Goal: Task Accomplishment & Management: Complete application form

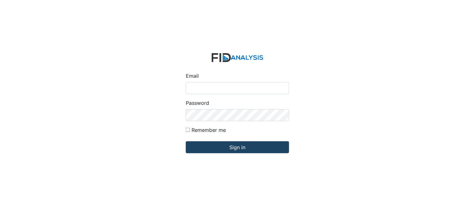
type input "[PERSON_NAME][EMAIL_ADDRESS][DOMAIN_NAME]"
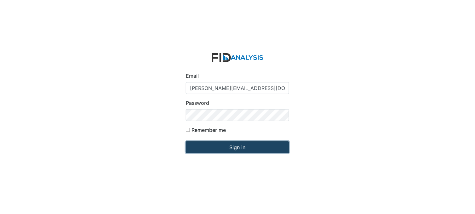
click at [237, 144] on input "Sign in" at bounding box center [237, 147] width 103 height 12
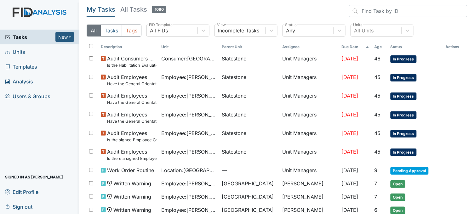
click at [26, 50] on link "Units" at bounding box center [39, 51] width 79 height 15
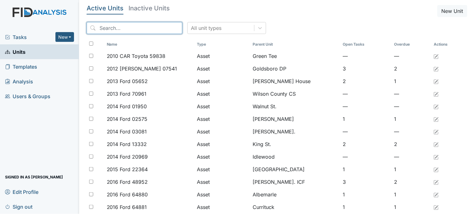
click at [153, 26] on input "search" at bounding box center [135, 28] width 96 height 12
type input "s"
click at [23, 36] on span "Tasks" at bounding box center [30, 37] width 50 height 8
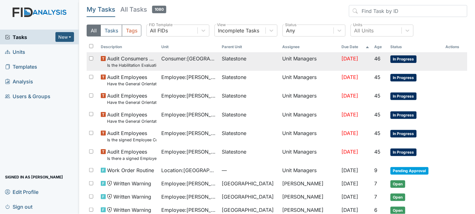
click at [139, 62] on span "Audit Consumers Charts Is the Habilitation Evaluation current (no more than one…" at bounding box center [131, 62] width 49 height 14
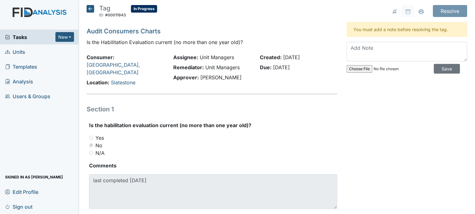
click at [92, 8] on icon at bounding box center [91, 9] width 8 height 8
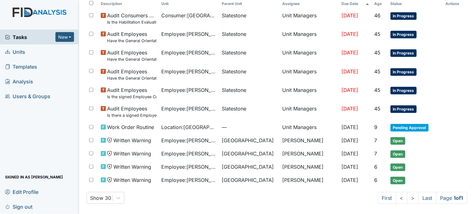
scroll to position [45, 0]
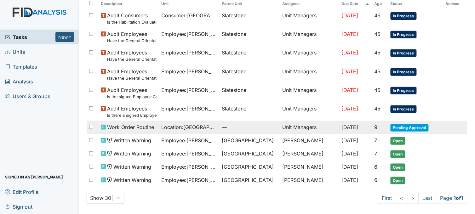
click at [241, 127] on span "—" at bounding box center [249, 127] width 55 height 8
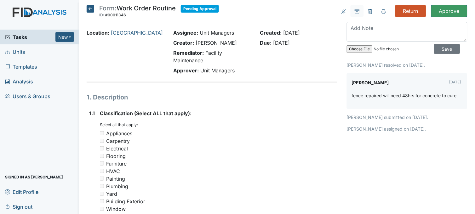
click at [92, 11] on icon at bounding box center [91, 9] width 8 height 8
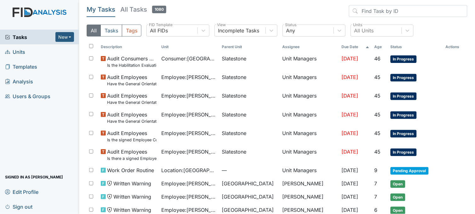
click at [22, 52] on span "Units" at bounding box center [15, 52] width 20 height 10
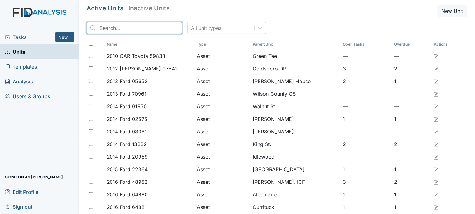
click at [118, 25] on input "search" at bounding box center [135, 28] width 96 height 12
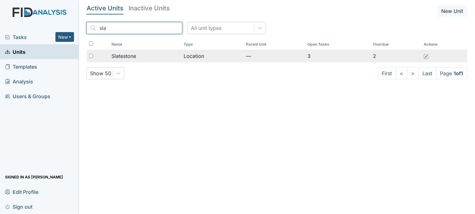
type input "sla"
click at [121, 54] on span "Slatestone" at bounding box center [123, 56] width 25 height 8
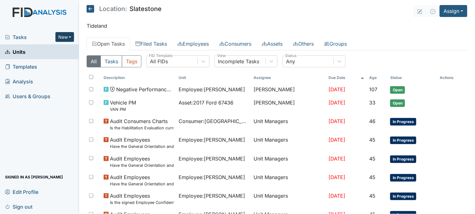
click at [66, 38] on button "New" at bounding box center [64, 37] width 19 height 10
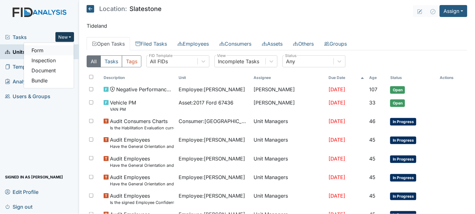
click at [59, 52] on link "Form" at bounding box center [49, 50] width 50 height 10
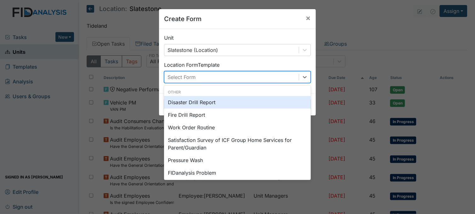
click at [209, 75] on div "Select Form" at bounding box center [231, 76] width 134 height 11
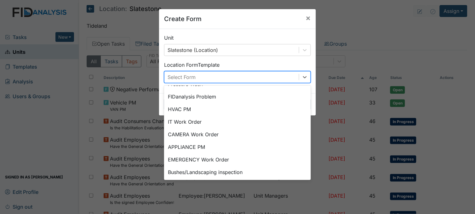
scroll to position [78, 0]
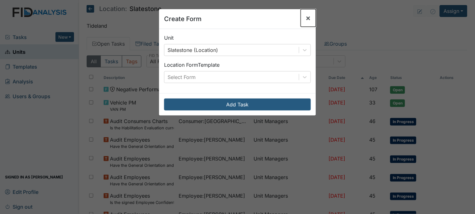
click at [306, 20] on span "×" at bounding box center [308, 17] width 5 height 9
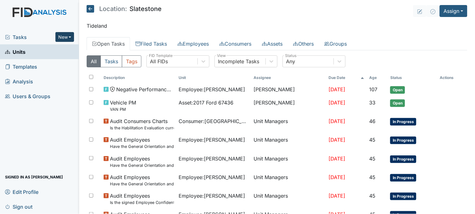
click at [66, 35] on button "New" at bounding box center [64, 37] width 19 height 10
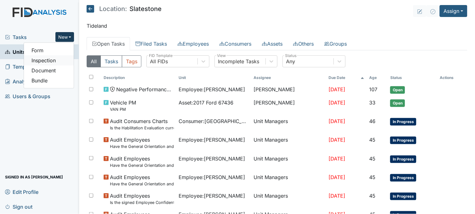
click at [59, 61] on link "Inspection" at bounding box center [49, 60] width 50 height 10
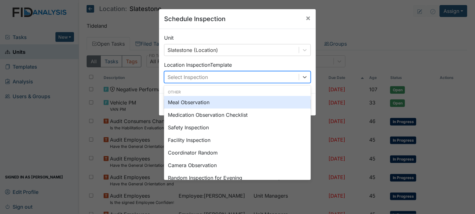
click at [204, 74] on div "Select Inspection" at bounding box center [188, 77] width 40 height 8
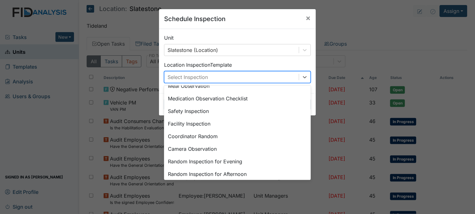
scroll to position [0, 0]
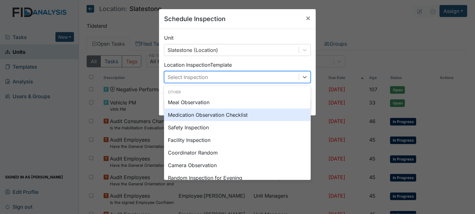
click at [209, 115] on div "Medication Observation Checklist" at bounding box center [237, 115] width 147 height 13
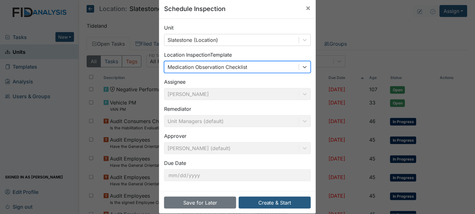
scroll to position [19, 0]
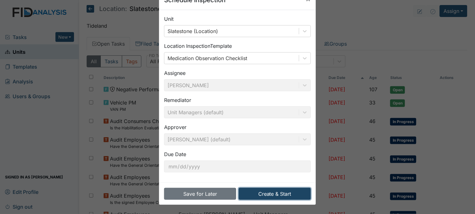
click at [266, 191] on button "Create & Start" at bounding box center [275, 194] width 72 height 12
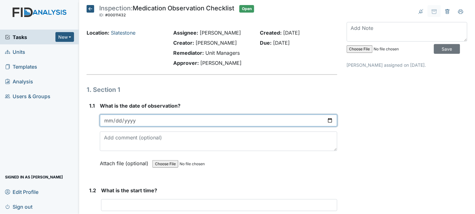
click at [328, 120] on input "date" at bounding box center [218, 121] width 237 height 12
type input "2025-08-19"
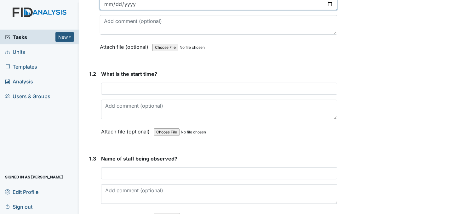
scroll to position [140, 0]
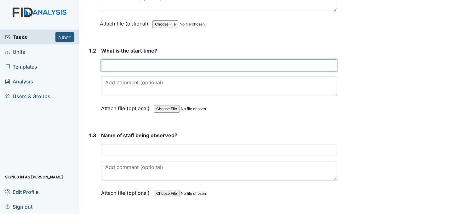
click at [165, 66] on input "text" at bounding box center [219, 66] width 236 height 12
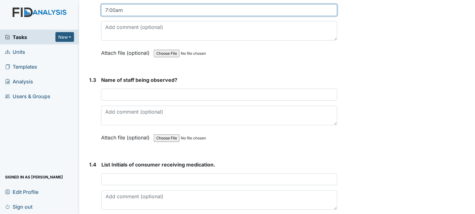
scroll to position [245, 0]
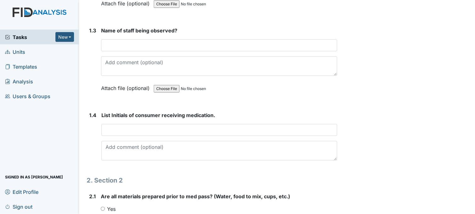
type input "7:00am"
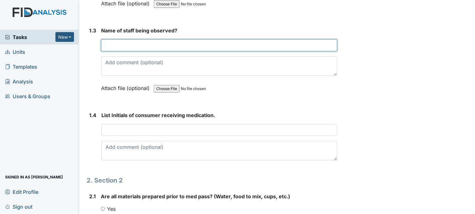
click at [172, 45] on input "text" at bounding box center [219, 45] width 236 height 12
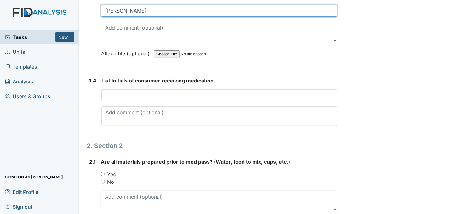
scroll to position [280, 0]
type input "Leniyah Ferguson"
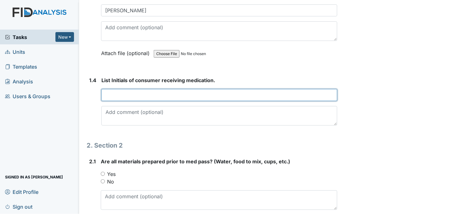
click at [174, 93] on input "text" at bounding box center [219, 95] width 236 height 12
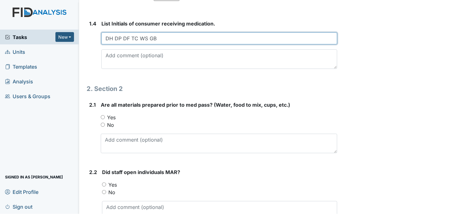
scroll to position [350, 0]
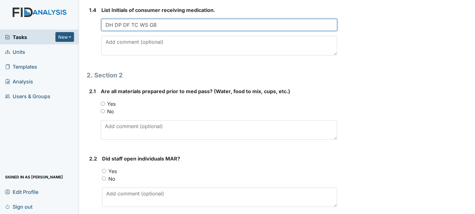
type input "DH DP DF TC WS GB"
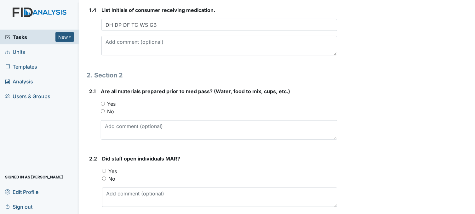
click at [102, 102] on input "Yes" at bounding box center [103, 104] width 4 height 4
radio input "true"
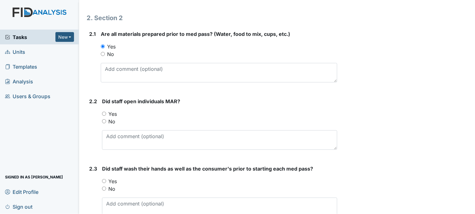
scroll to position [420, 0]
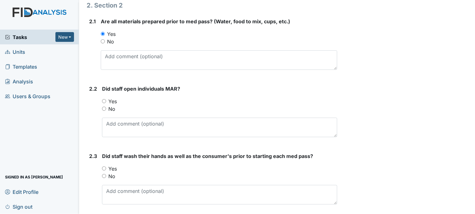
click at [106, 100] on input "Yes" at bounding box center [104, 101] width 4 height 4
radio input "true"
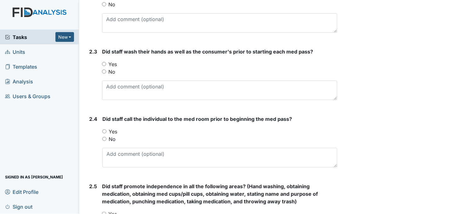
scroll to position [525, 0]
click at [104, 62] on input "Yes" at bounding box center [104, 64] width 4 height 4
radio input "true"
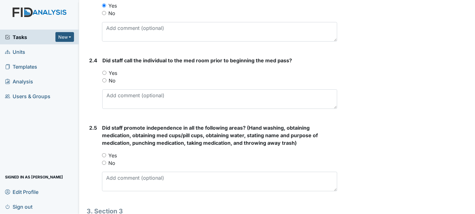
scroll to position [595, 0]
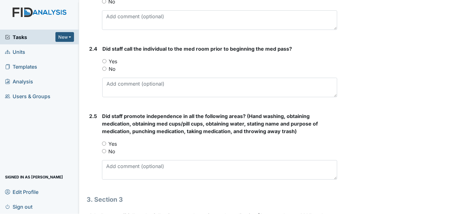
click at [104, 61] on input "Yes" at bounding box center [104, 61] width 4 height 4
radio input "true"
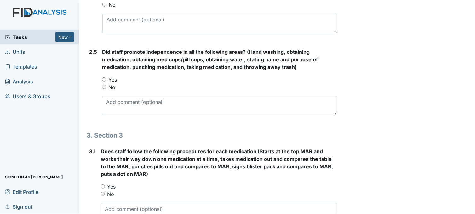
scroll to position [665, 0]
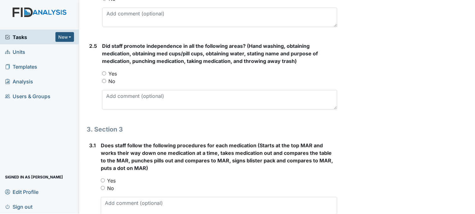
click at [103, 73] on input "Yes" at bounding box center [104, 73] width 4 height 4
radio input "true"
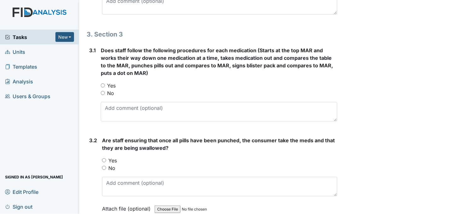
scroll to position [770, 0]
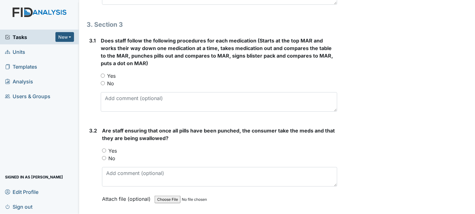
click at [102, 74] on input "Yes" at bounding box center [103, 76] width 4 height 4
radio input "true"
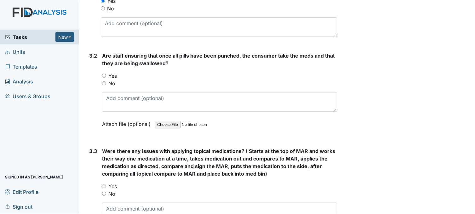
scroll to position [875, 0]
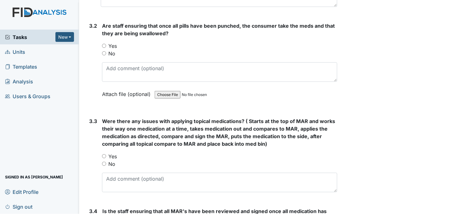
click at [105, 44] on input "Yes" at bounding box center [104, 46] width 4 height 4
radio input "true"
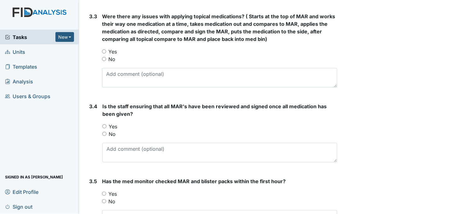
scroll to position [980, 0]
click at [103, 58] on input "No" at bounding box center [104, 59] width 4 height 4
radio input "true"
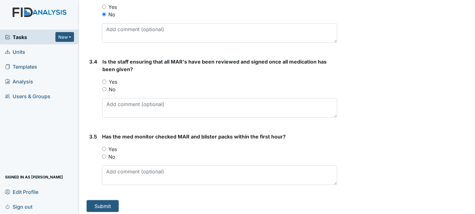
scroll to position [1027, 0]
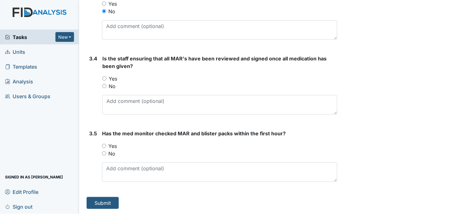
click at [104, 77] on input "Yes" at bounding box center [104, 79] width 4 height 4
radio input "true"
click at [103, 145] on input "Yes" at bounding box center [104, 146] width 4 height 4
radio input "true"
click at [108, 206] on button "Submit" at bounding box center [103, 203] width 32 height 12
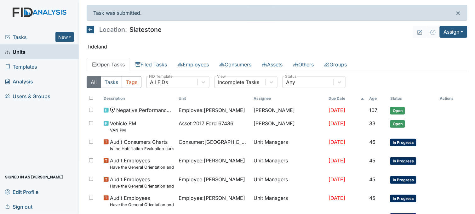
click at [54, 50] on link "Units" at bounding box center [39, 51] width 79 height 15
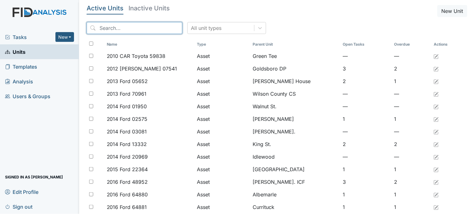
click at [151, 25] on input "search" at bounding box center [135, 28] width 96 height 12
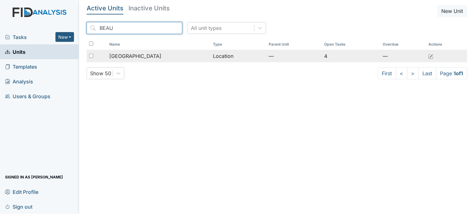
type input "BEAU"
click at [148, 52] on span "[GEOGRAPHIC_DATA]" at bounding box center [135, 56] width 52 height 8
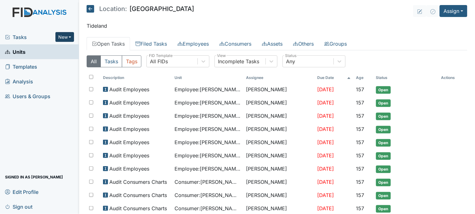
click at [69, 38] on button "New" at bounding box center [64, 37] width 19 height 10
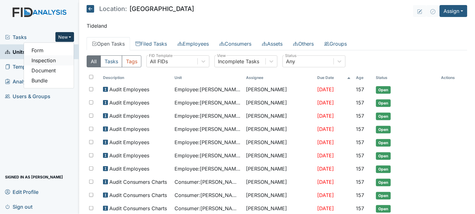
click at [68, 59] on link "Inspection" at bounding box center [49, 60] width 50 height 10
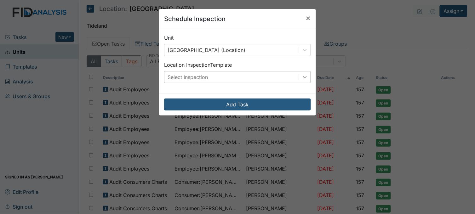
click at [302, 76] on icon at bounding box center [305, 77] width 6 height 6
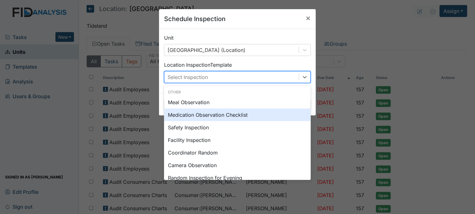
click at [222, 114] on div "Medication Observation Checklist" at bounding box center [237, 115] width 147 height 13
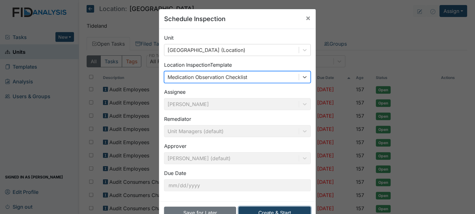
click at [277, 211] on button "Create & Start" at bounding box center [275, 213] width 72 height 12
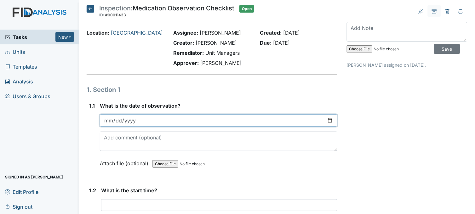
click at [328, 121] on input "date" at bounding box center [218, 121] width 237 height 12
type input "[DATE]"
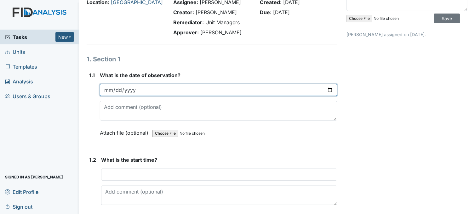
scroll to position [105, 0]
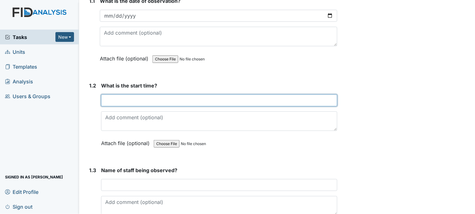
click at [186, 97] on input "text" at bounding box center [219, 100] width 236 height 12
type input "7"
type input "&"
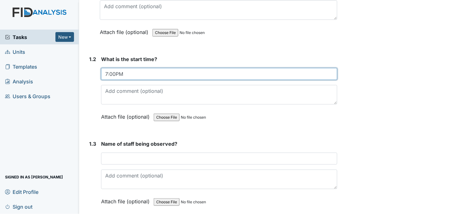
scroll to position [175, 0]
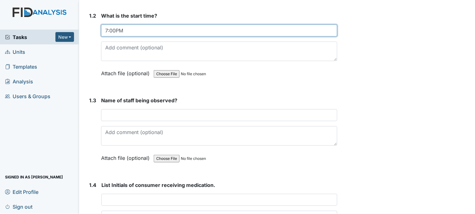
type input "7:00PM"
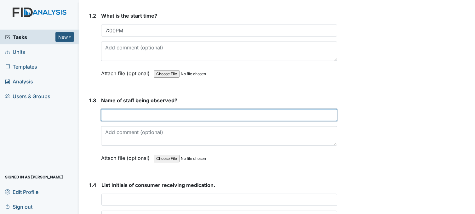
click at [187, 114] on input "text" at bounding box center [219, 115] width 236 height 12
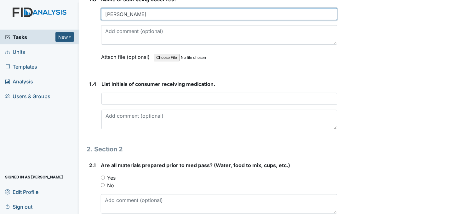
scroll to position [280, 0]
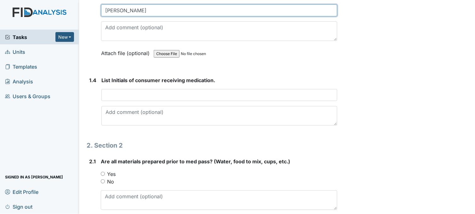
type input "[PERSON_NAME]"
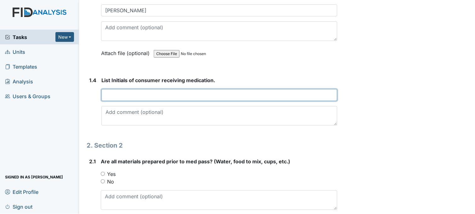
click at [166, 93] on input "text" at bounding box center [219, 95] width 236 height 12
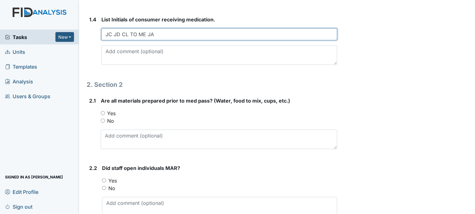
scroll to position [350, 0]
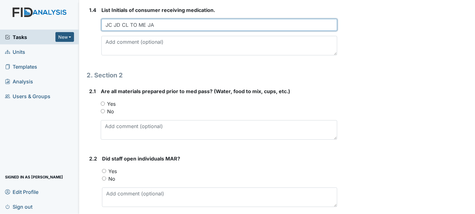
type input "JC JD CL TO ME JA"
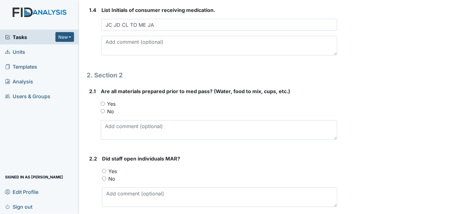
click at [103, 102] on input "Yes" at bounding box center [103, 104] width 4 height 4
radio input "true"
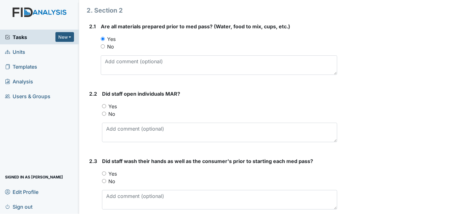
scroll to position [420, 0]
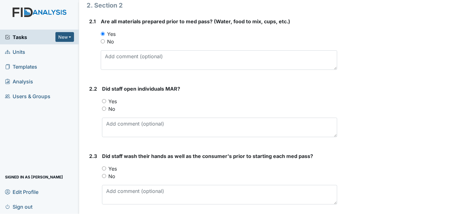
click at [103, 99] on input "Yes" at bounding box center [104, 101] width 4 height 4
radio input "true"
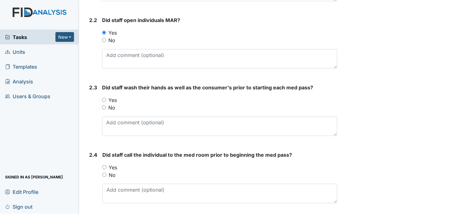
scroll to position [490, 0]
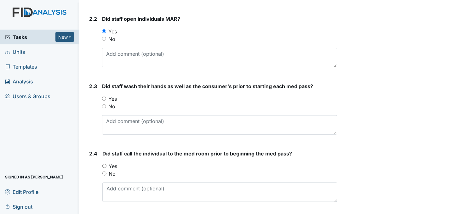
click at [102, 97] on input "Yes" at bounding box center [104, 99] width 4 height 4
radio input "true"
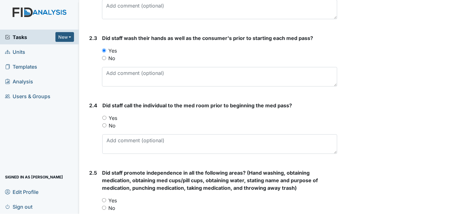
scroll to position [560, 0]
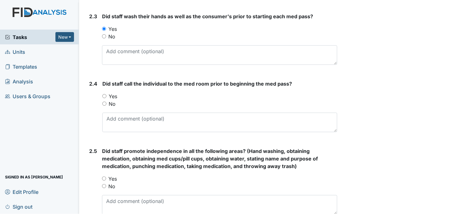
click at [103, 94] on input "Yes" at bounding box center [104, 96] width 4 height 4
radio input "true"
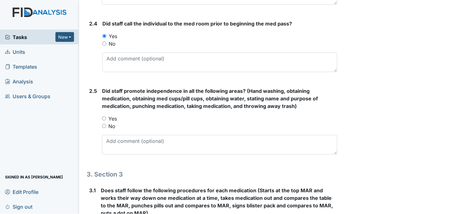
scroll to position [630, 0]
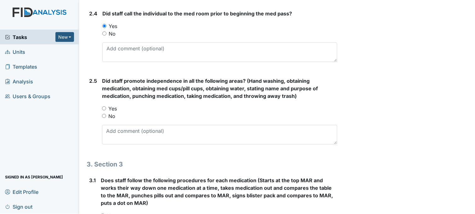
click at [105, 107] on input "Yes" at bounding box center [104, 108] width 4 height 4
radio input "true"
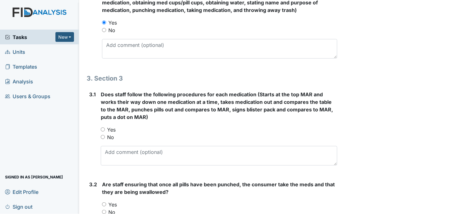
scroll to position [735, 0]
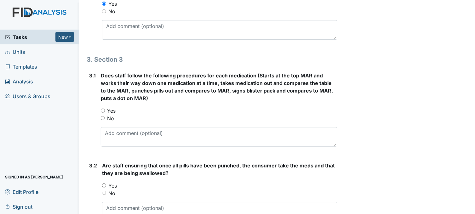
click at [102, 110] on input "Yes" at bounding box center [103, 111] width 4 height 4
radio input "true"
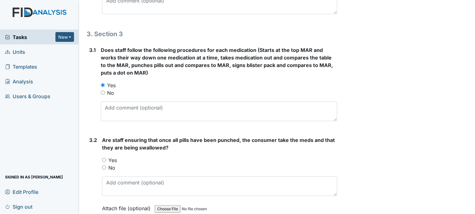
scroll to position [805, 0]
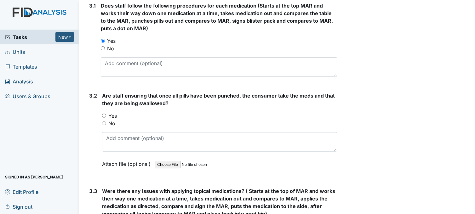
click at [105, 114] on input "Yes" at bounding box center [104, 116] width 4 height 4
radio input "true"
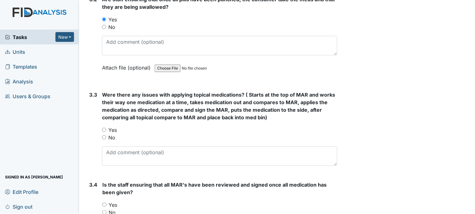
scroll to position [910, 0]
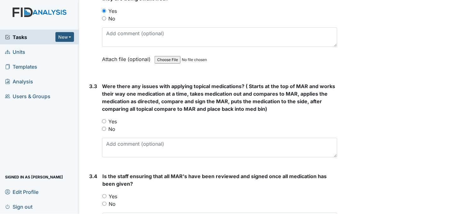
click at [104, 120] on input "Yes" at bounding box center [104, 121] width 4 height 4
radio input "true"
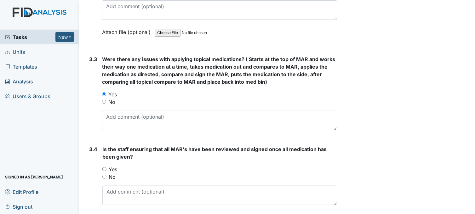
scroll to position [980, 0]
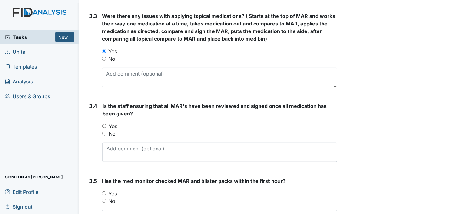
click at [104, 125] on input "Yes" at bounding box center [104, 126] width 4 height 4
radio input "true"
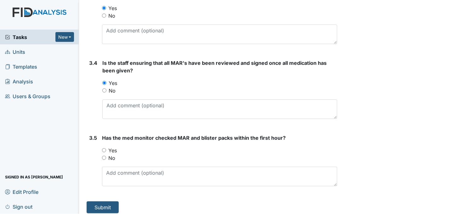
scroll to position [1027, 0]
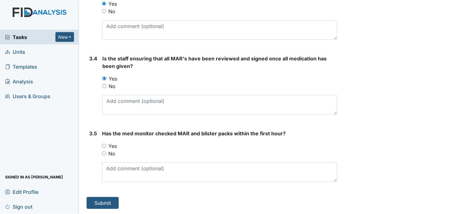
drag, startPoint x: 105, startPoint y: 146, endPoint x: 117, endPoint y: 148, distance: 11.7
click at [106, 146] on input "Yes" at bounding box center [104, 146] width 4 height 4
radio input "true"
click at [107, 200] on button "Submit" at bounding box center [103, 203] width 32 height 12
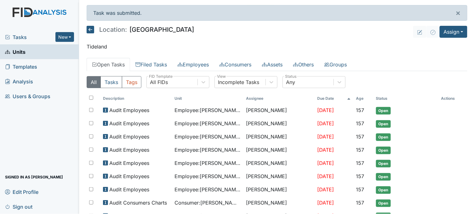
click at [18, 36] on span "Tasks" at bounding box center [30, 37] width 50 height 8
